Goal: Task Accomplishment & Management: Use online tool/utility

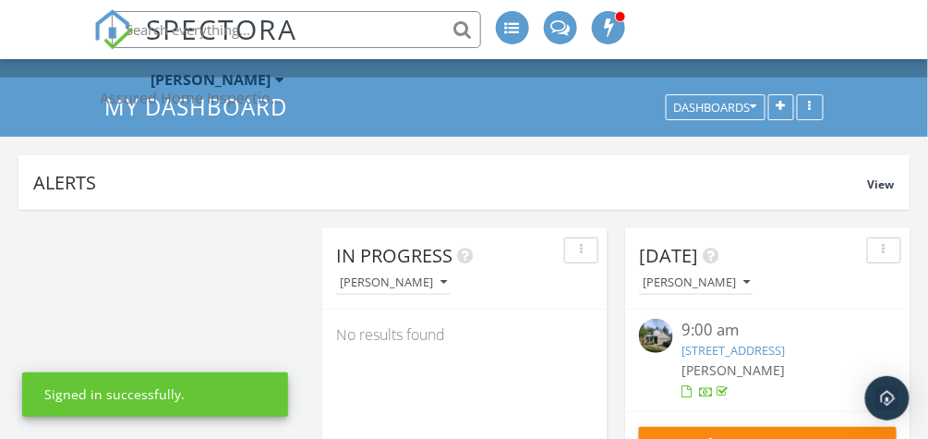
scroll to position [148, 0]
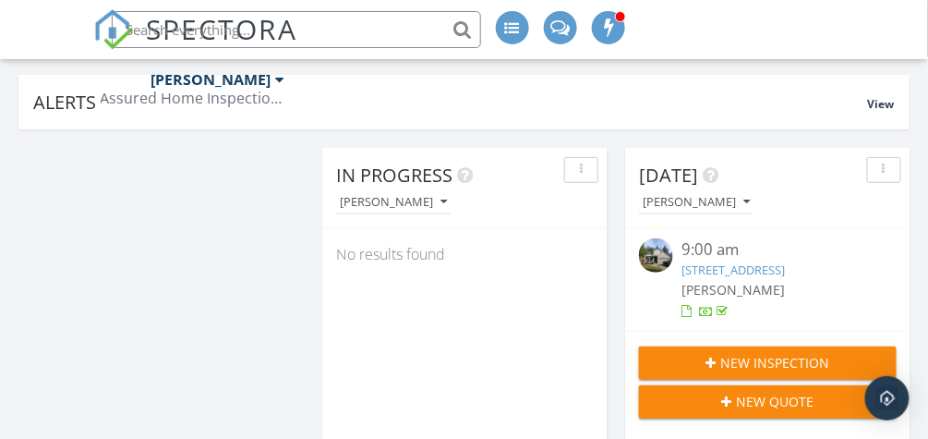
click at [765, 272] on link "[STREET_ADDRESS]" at bounding box center [733, 269] width 103 height 17
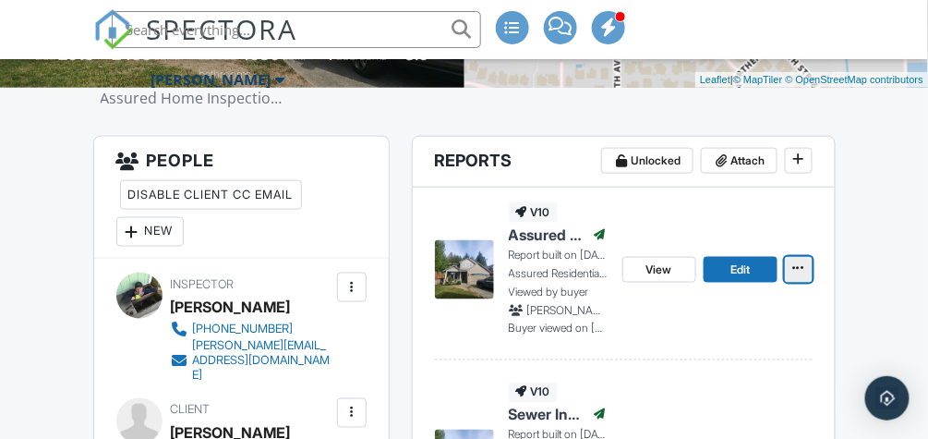
click at [805, 270] on span at bounding box center [799, 268] width 18 height 18
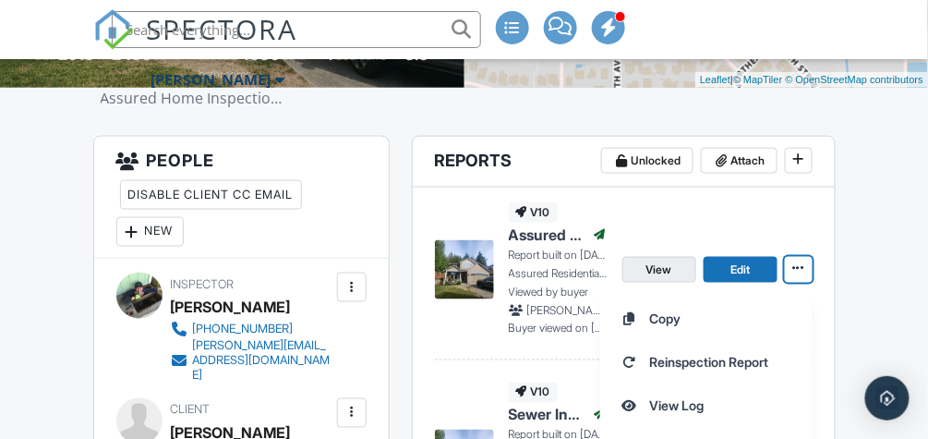
click at [672, 275] on span "View" at bounding box center [659, 269] width 26 height 18
